Goal: Information Seeking & Learning: Learn about a topic

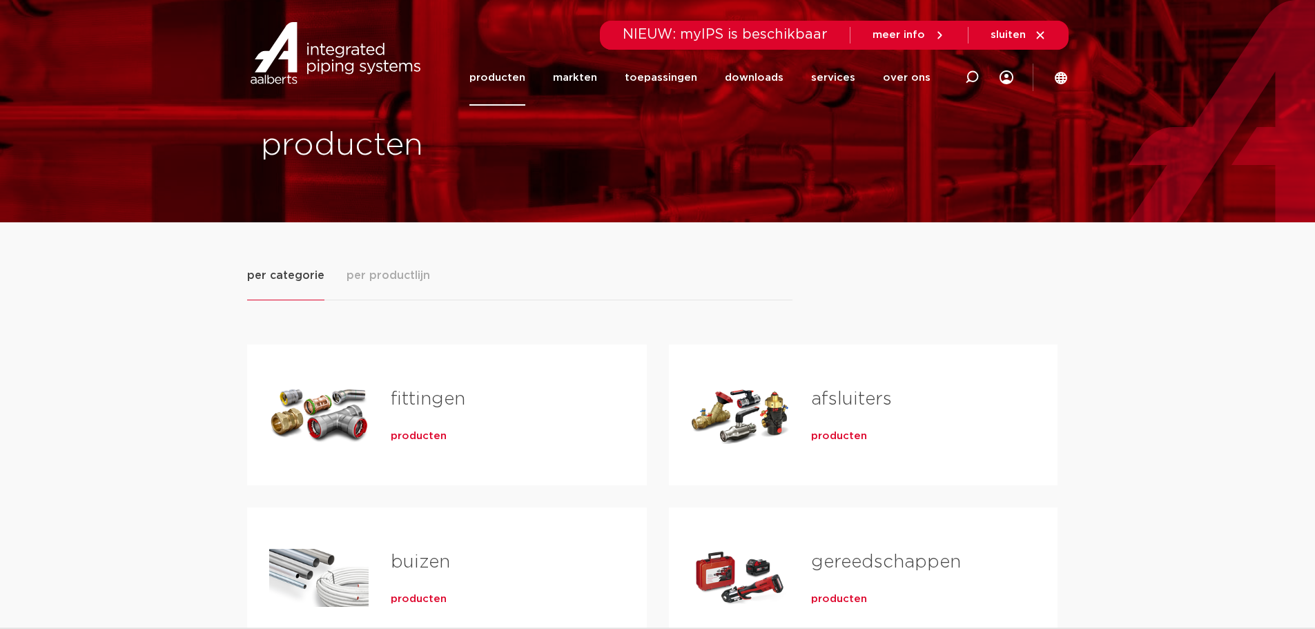
click at [439, 395] on link "fittingen" at bounding box center [428, 399] width 75 height 18
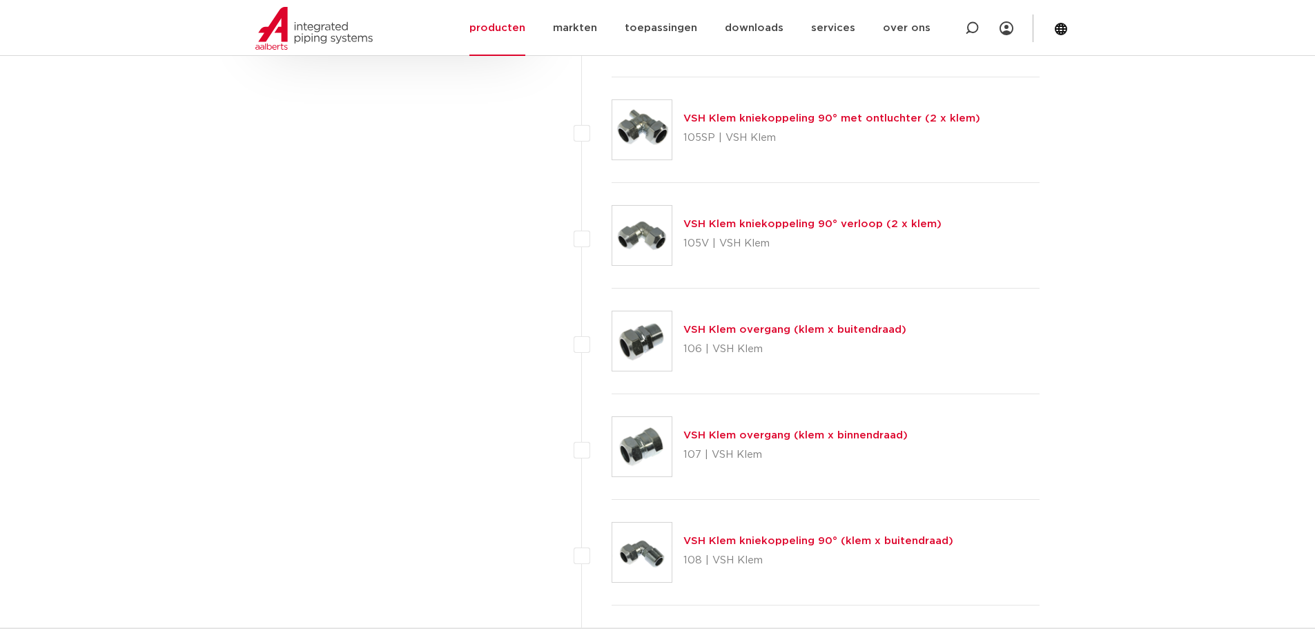
scroll to position [832, 0]
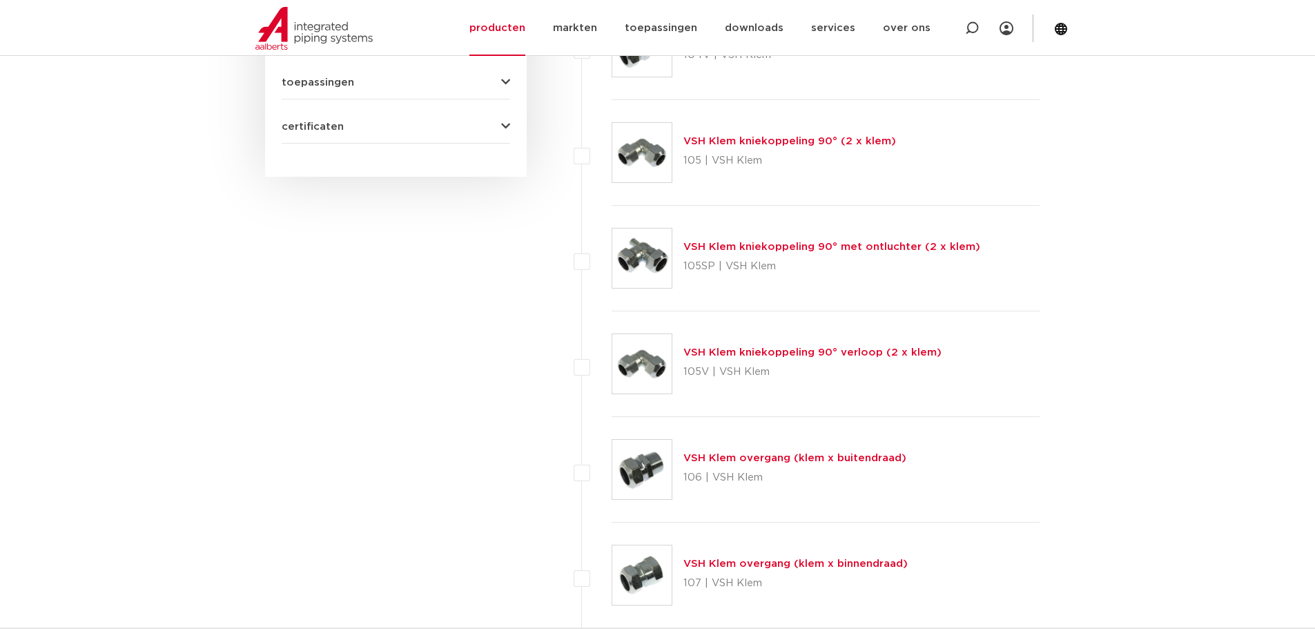
click at [768, 246] on link "VSH Klem kniekoppeling 90° met ontluchter (2 x klem)" at bounding box center [831, 247] width 297 height 10
